Goal: Transaction & Acquisition: Purchase product/service

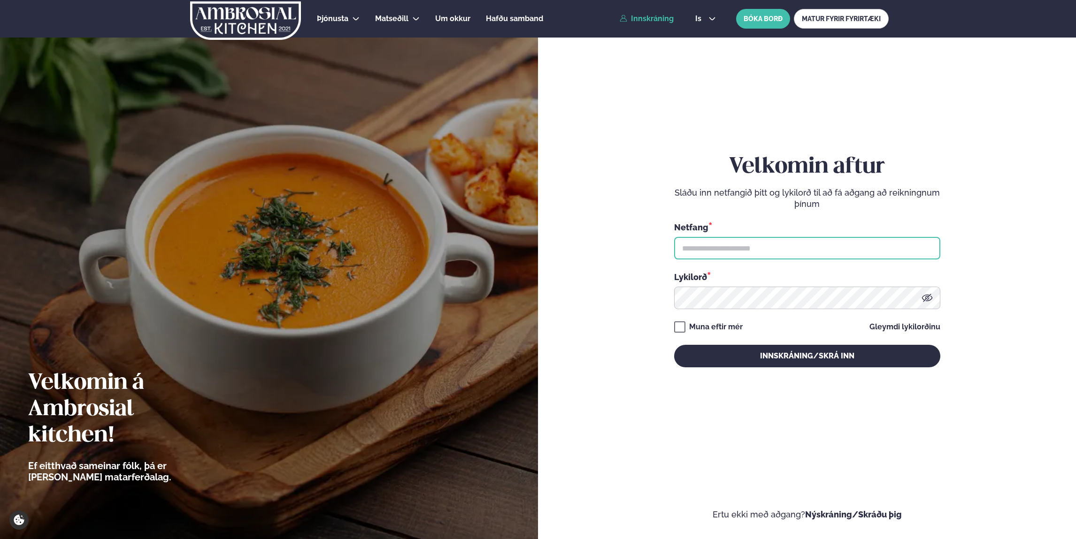
type input "**********"
click at [658, 21] on link "Innskráning" at bounding box center [646, 19] width 54 height 8
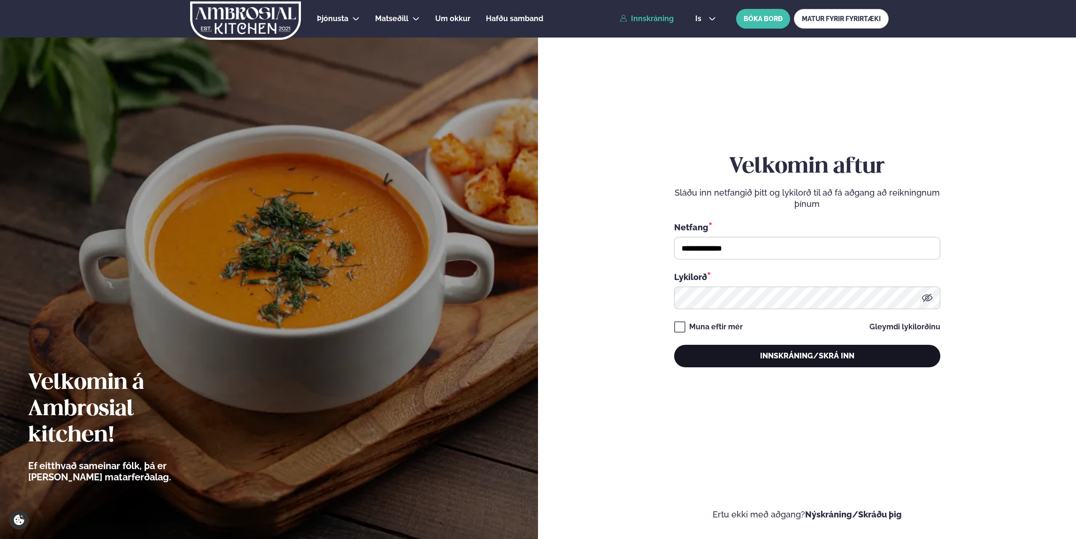
click at [810, 355] on button "Innskráning/Skrá inn" at bounding box center [807, 356] width 266 height 23
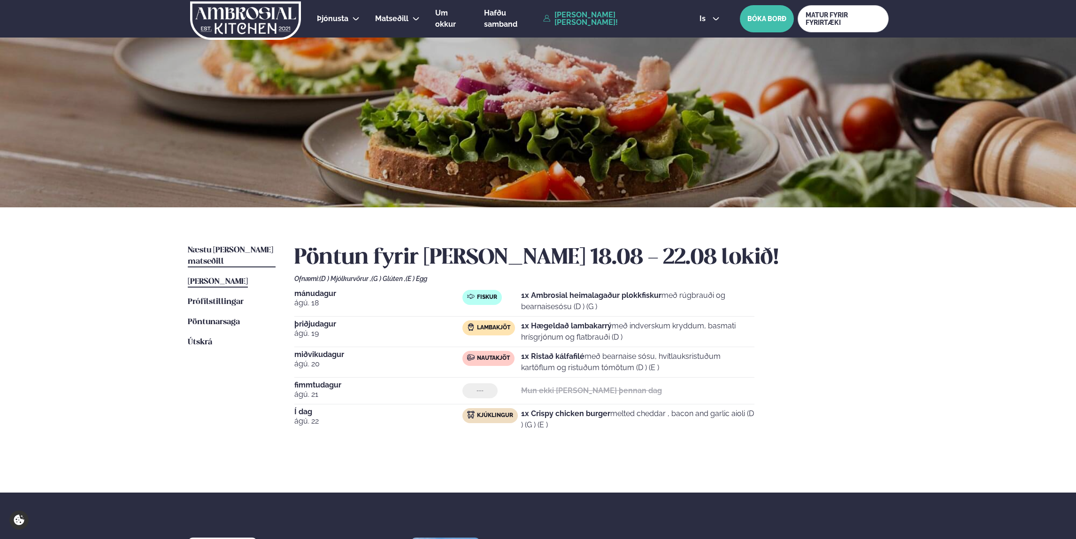
click at [223, 253] on span "Næstu [PERSON_NAME] matseðill" at bounding box center [230, 255] width 85 height 19
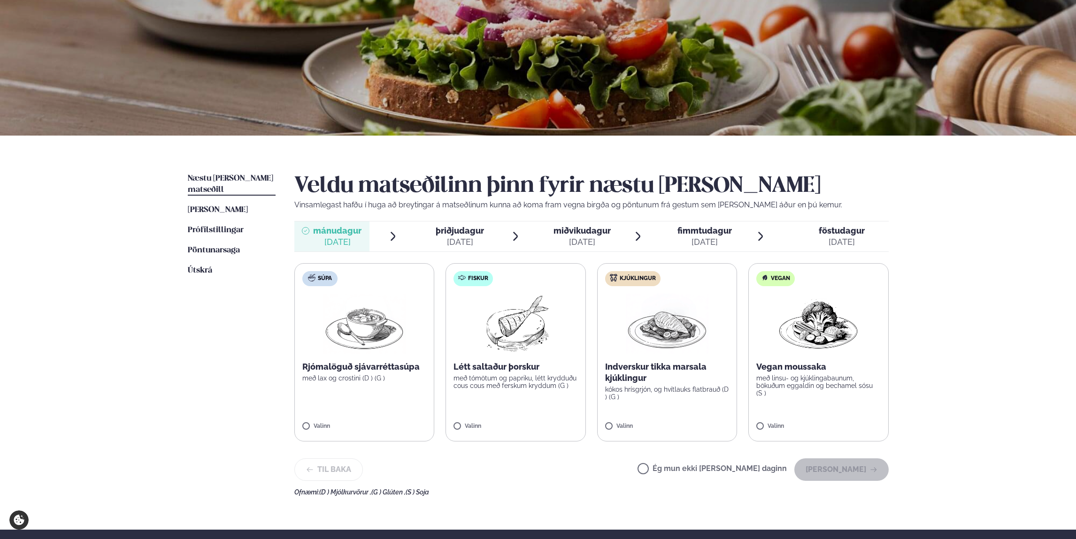
scroll to position [94, 0]
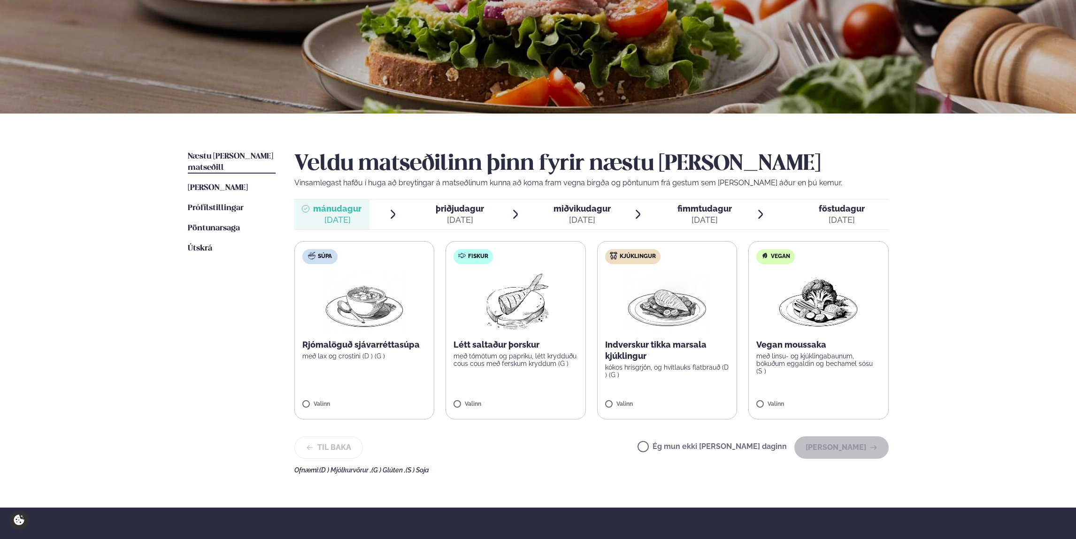
click at [662, 318] on img at bounding box center [667, 302] width 83 height 60
click at [836, 449] on button "[PERSON_NAME]" at bounding box center [841, 447] width 94 height 23
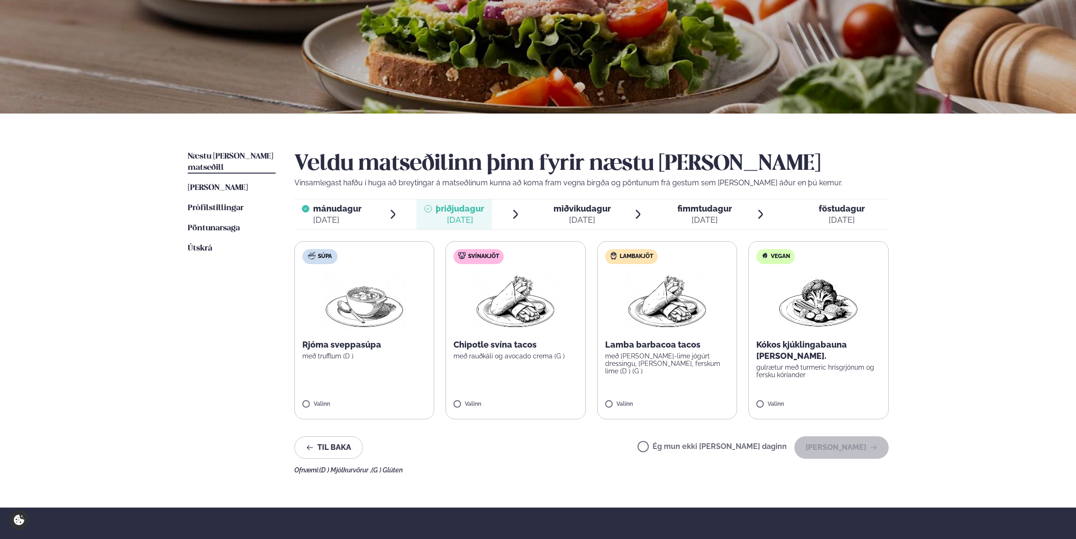
click at [643, 324] on img at bounding box center [667, 302] width 83 height 60
click at [816, 443] on button "[PERSON_NAME]" at bounding box center [841, 447] width 94 height 23
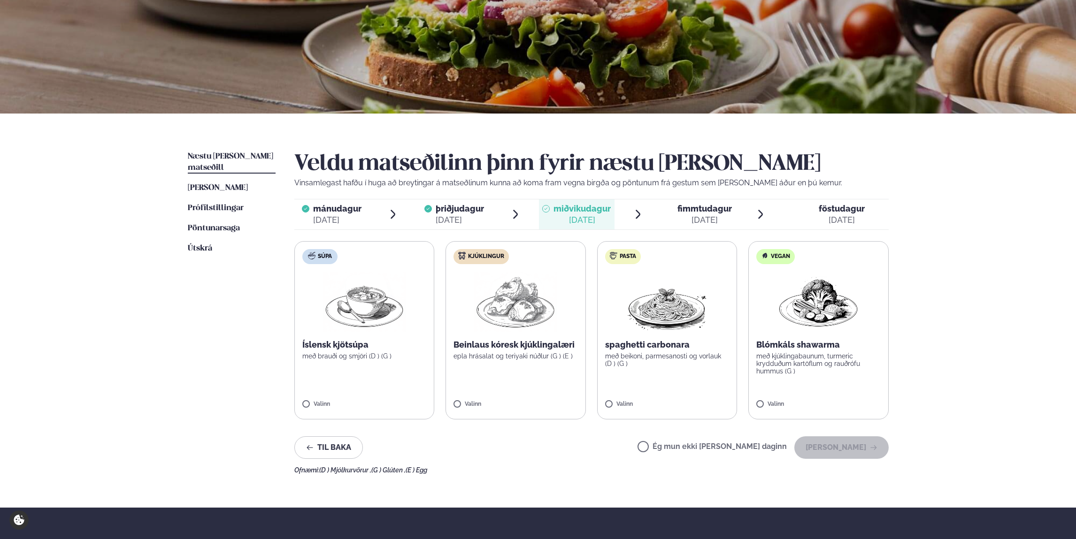
click at [515, 350] on p "Beinlaus kóresk kjúklingalæri" at bounding box center [515, 344] width 124 height 11
click at [829, 445] on button "[PERSON_NAME]" at bounding box center [841, 447] width 94 height 23
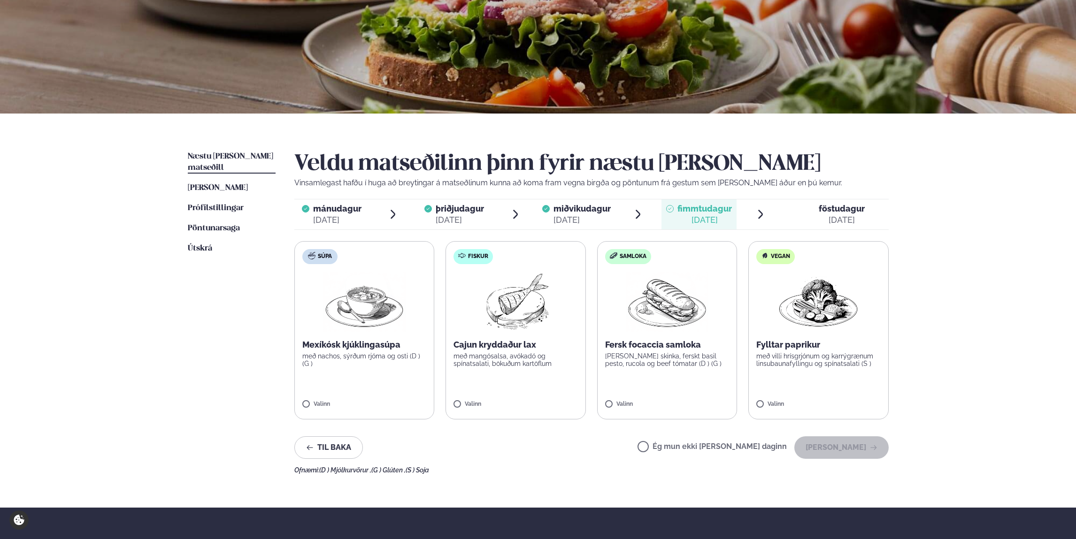
click at [650, 342] on p "Fersk focaccia samloka" at bounding box center [667, 344] width 124 height 11
click at [837, 452] on button "[PERSON_NAME]" at bounding box center [841, 447] width 94 height 23
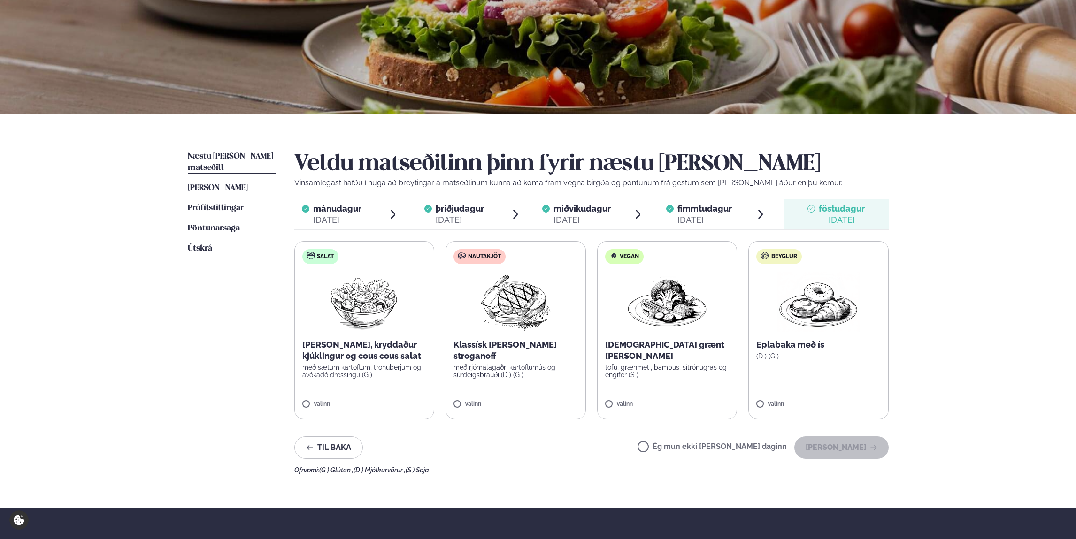
click at [505, 329] on img at bounding box center [515, 302] width 83 height 60
click at [836, 445] on button "[PERSON_NAME]" at bounding box center [841, 447] width 94 height 23
